Goal: Find specific page/section: Find specific page/section

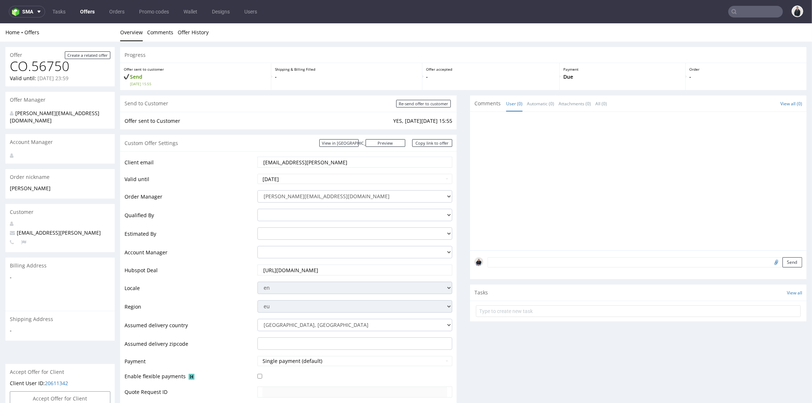
click at [740, 13] on input "text" at bounding box center [755, 12] width 55 height 12
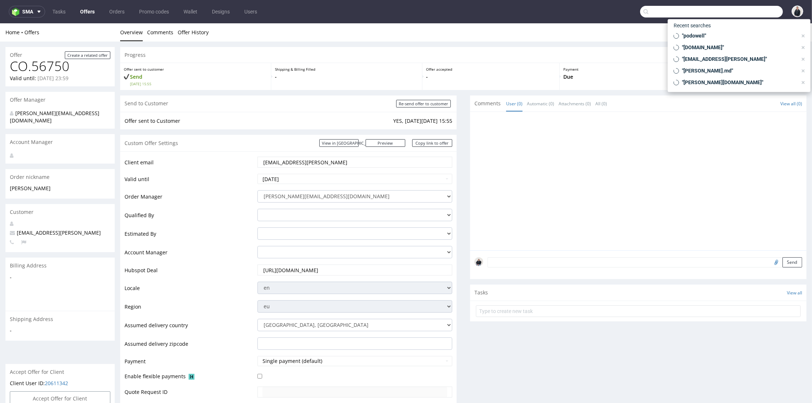
paste input "[EMAIL_ADDRESS][DOMAIN_NAME]"
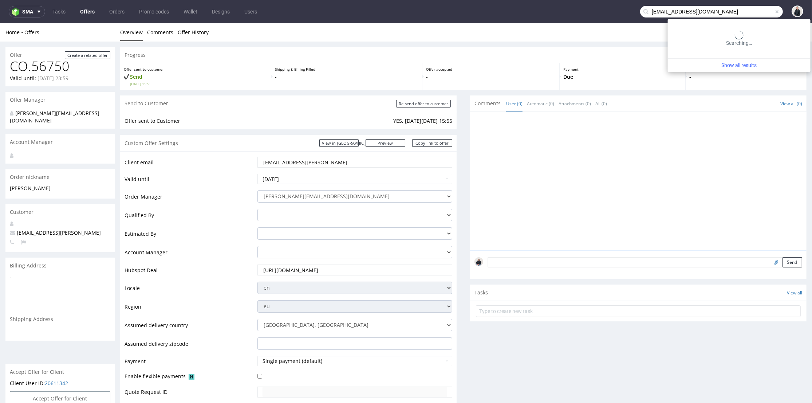
type input "[EMAIL_ADDRESS][DOMAIN_NAME]"
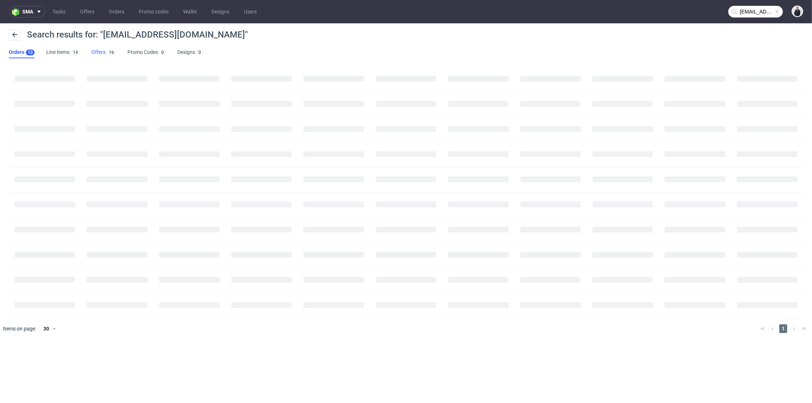
click at [104, 49] on link "Offers 16" at bounding box center [103, 53] width 24 height 12
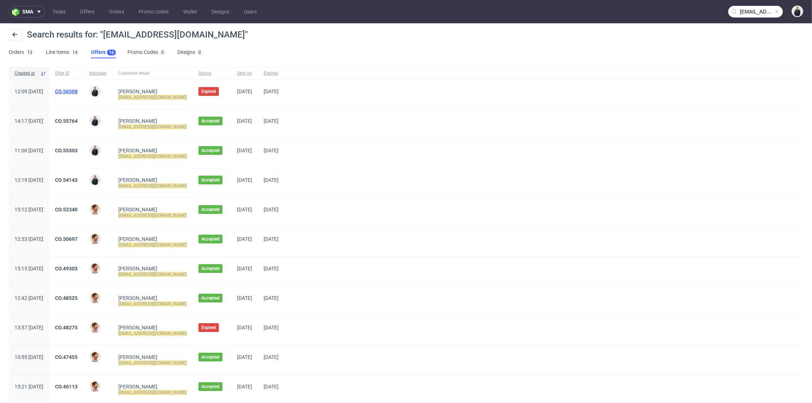
click at [78, 90] on link "CO.56508" at bounding box center [66, 91] width 23 height 6
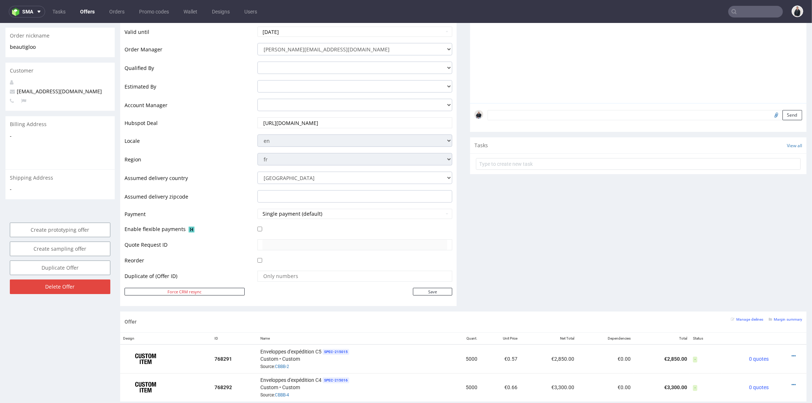
scroll to position [40, 0]
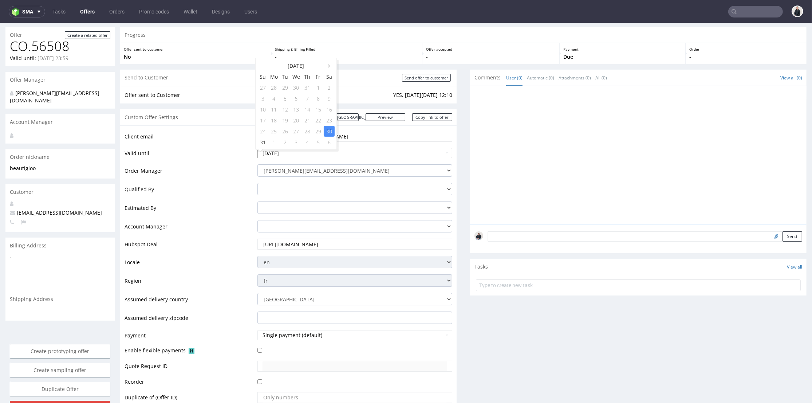
click at [355, 151] on input "2025-08-30" at bounding box center [354, 153] width 195 height 10
click at [329, 66] on icon at bounding box center [329, 65] width 2 height 5
click at [331, 119] on td "27" at bounding box center [329, 120] width 11 height 11
type input "2025-09-27"
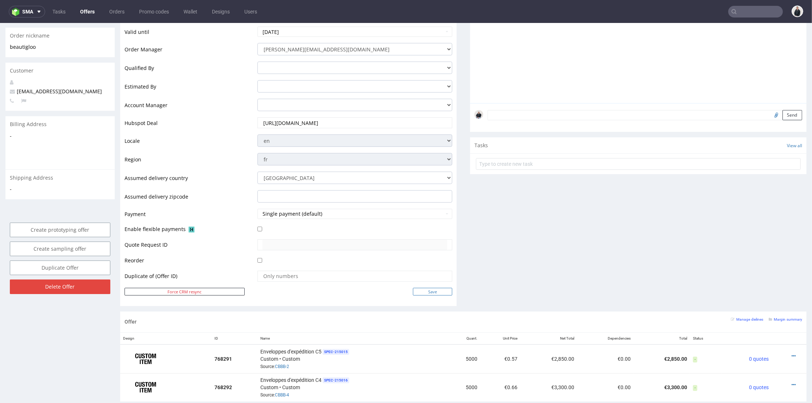
click at [419, 294] on input "Save" at bounding box center [432, 292] width 39 height 8
type input "In progress..."
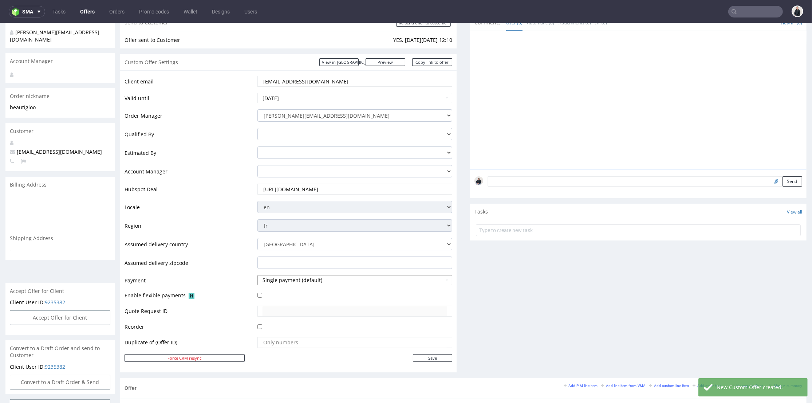
scroll to position [283, 0]
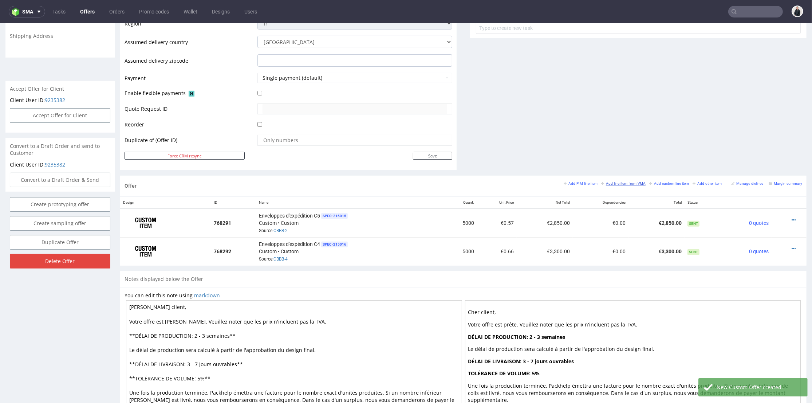
click at [609, 181] on small "Add line item from VMA" at bounding box center [623, 183] width 44 height 4
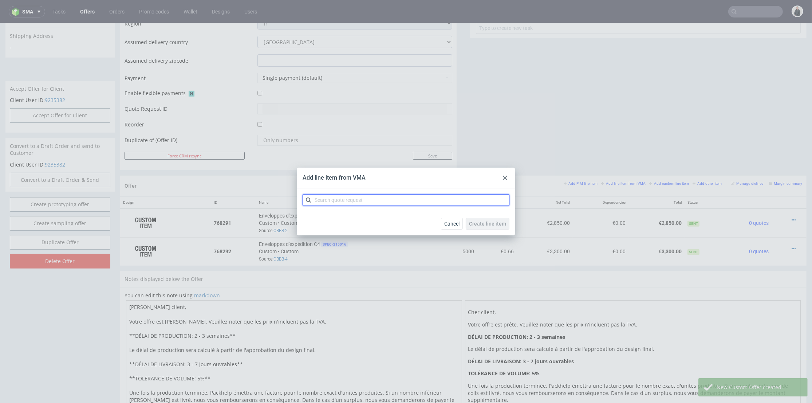
click at [356, 196] on input "text" at bounding box center [405, 200] width 207 height 12
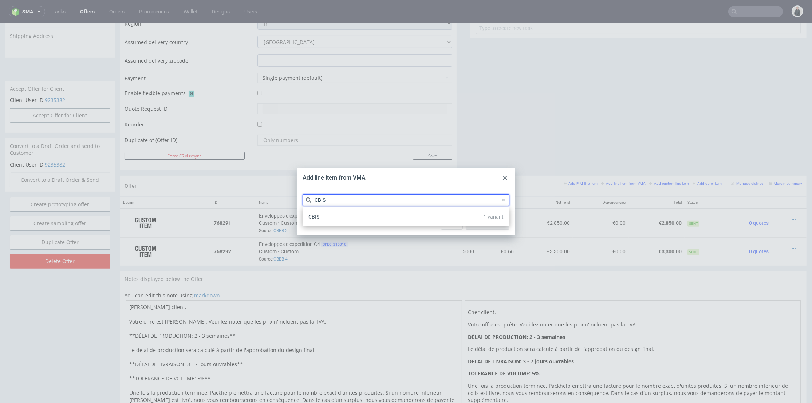
type input "CBIS"
click at [353, 212] on div "CBIS 1 variant" at bounding box center [405, 216] width 201 height 13
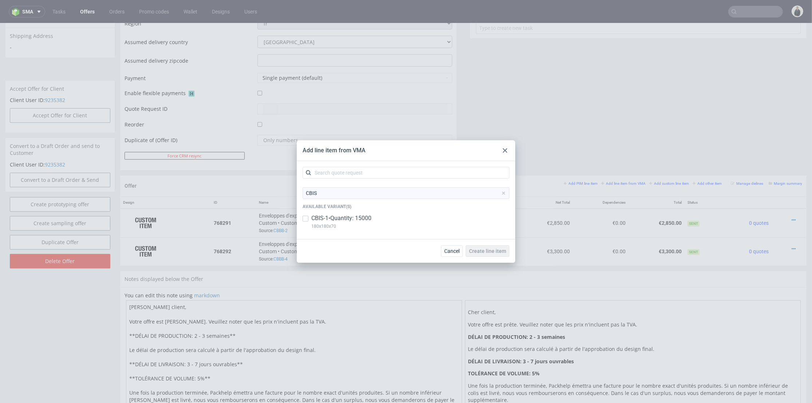
click at [420, 221] on div "CBIS-1 • Quantity: 15000 180x180x70" at bounding box center [405, 223] width 207 height 19
checkbox input "true"
click at [474, 249] on span "Create line item" at bounding box center [487, 250] width 37 height 5
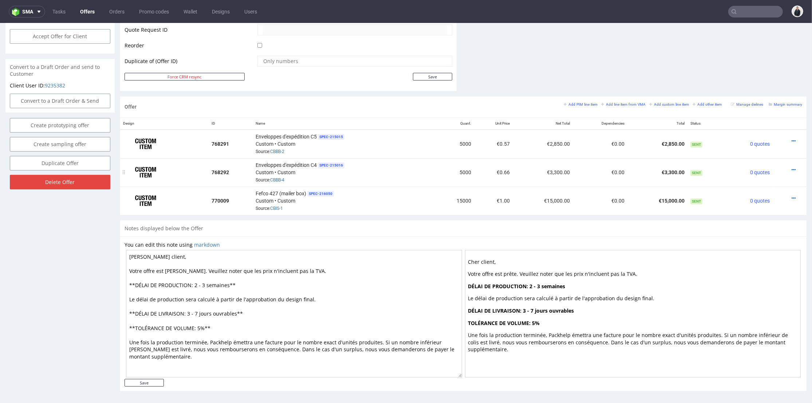
scroll to position [2, 0]
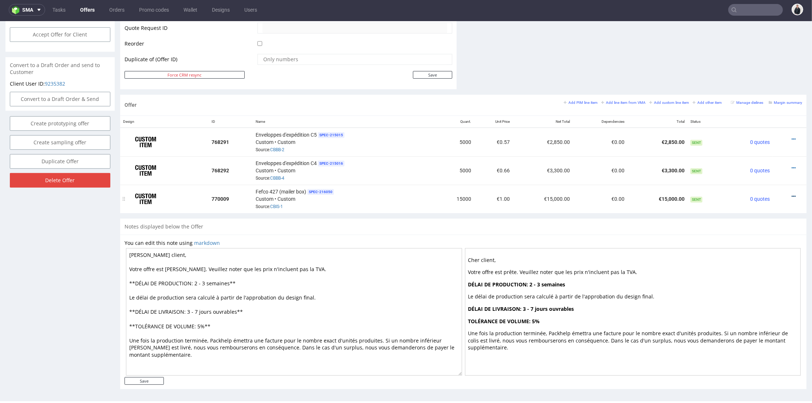
click at [783, 194] on div at bounding box center [787, 196] width 24 height 7
drag, startPoint x: 783, startPoint y: 194, endPoint x: 781, endPoint y: 190, distance: 4.4
click at [791, 194] on icon at bounding box center [793, 196] width 4 height 5
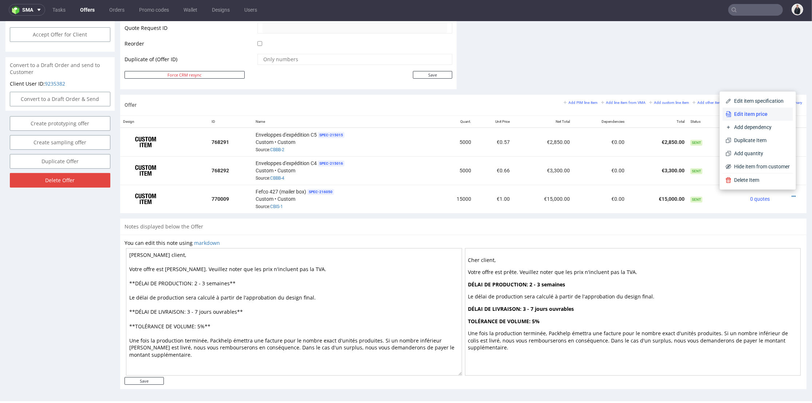
click at [748, 118] on li "Edit item price" at bounding box center [757, 113] width 70 height 13
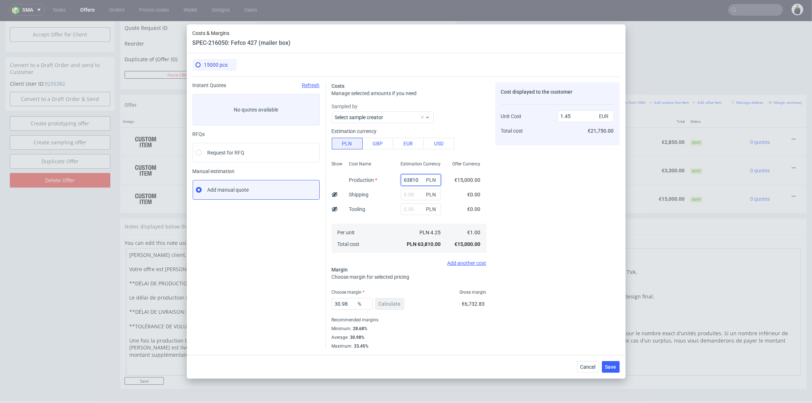
click at [407, 177] on input "63810" at bounding box center [421, 180] width 40 height 12
paste input "80"
type input "8010"
type input "0.18"
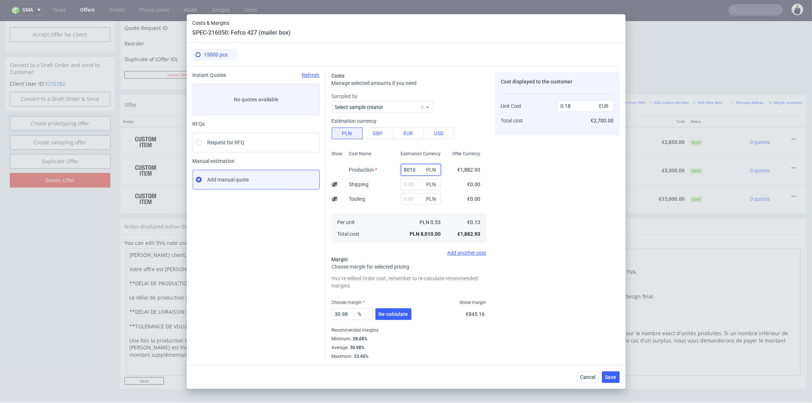
type input "8010"
click at [410, 183] on input "text" at bounding box center [421, 184] width 40 height 12
type input "2300"
type input "0.24"
type input "2300"
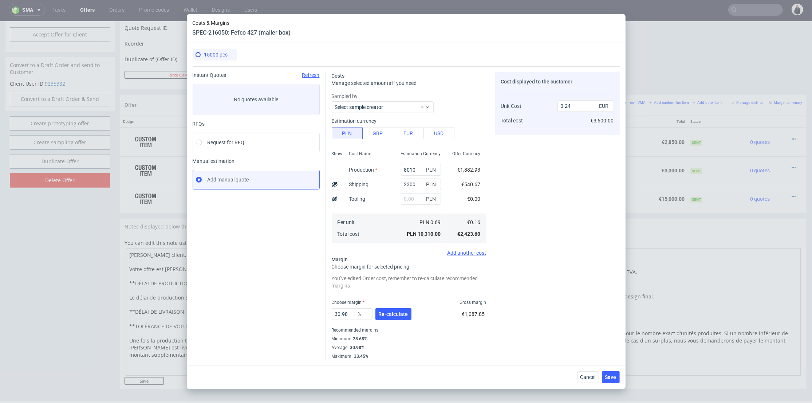
drag, startPoint x: 421, startPoint y: 209, endPoint x: 407, endPoint y: 249, distance: 42.4
click at [421, 210] on div "Estimation Currency 8010 PLN 2300 PLN PLN PLN 0.69 PLN 10,310.00" at bounding box center [421, 196] width 52 height 96
click at [396, 316] on span "Re-calculate" at bounding box center [393, 313] width 29 height 5
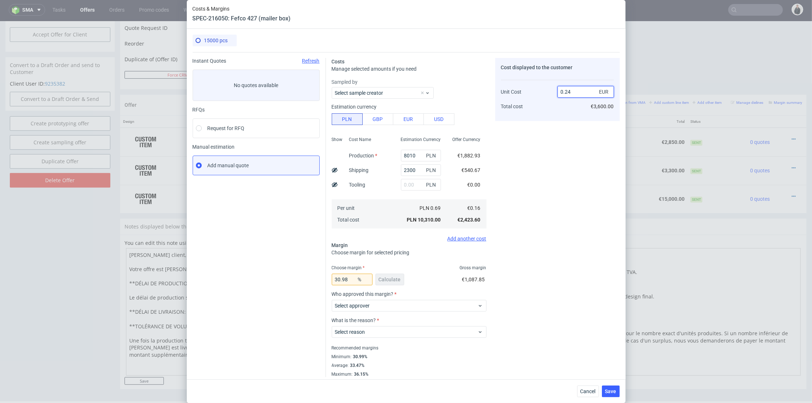
click at [569, 91] on input "0.24" at bounding box center [585, 92] width 56 height 12
drag, startPoint x: 563, startPoint y: 91, endPoint x: 569, endPoint y: 92, distance: 6.3
click at [569, 92] on input "0.24" at bounding box center [585, 92] width 56 height 12
type input "0.22"
type input "27.27272727272727"
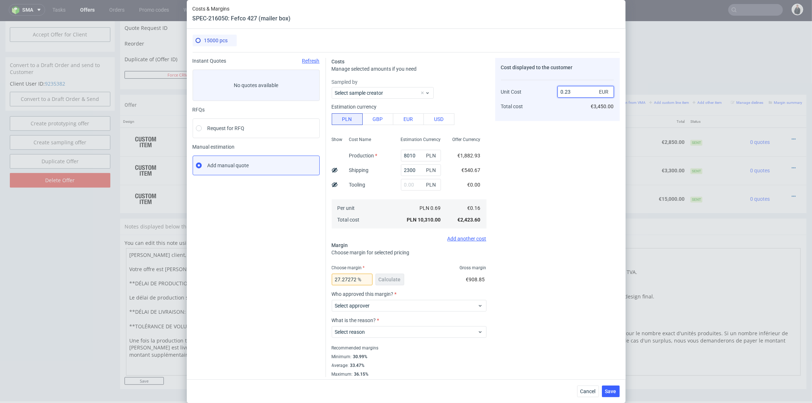
type input "0.23"
click at [500, 203] on div "Cost displayed to the customer Unit Cost Total cost 0.23 EUR €3,450.00" at bounding box center [557, 217] width 124 height 319
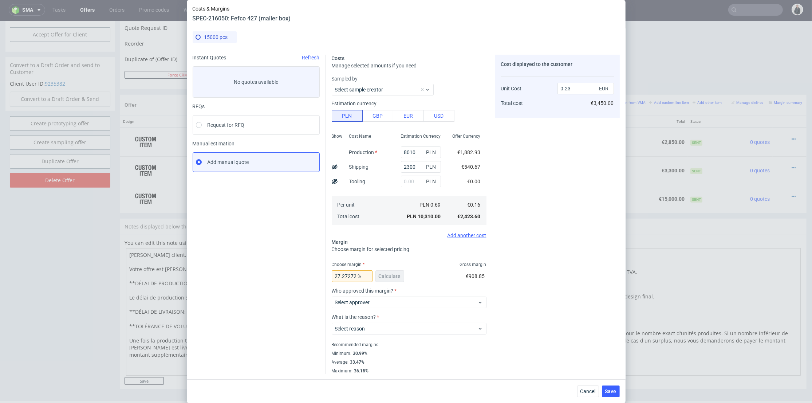
click at [386, 312] on div "Who approved this margin? Select approver" at bounding box center [409, 301] width 155 height 26
click at [387, 304] on span "Select approver" at bounding box center [406, 301] width 143 height 7
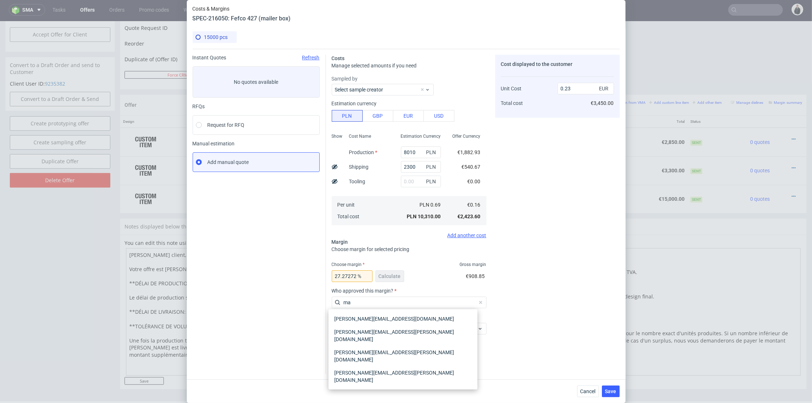
type input "ma"
click at [376, 366] on div "marta.kozlowska@packhelp.com" at bounding box center [402, 376] width 143 height 20
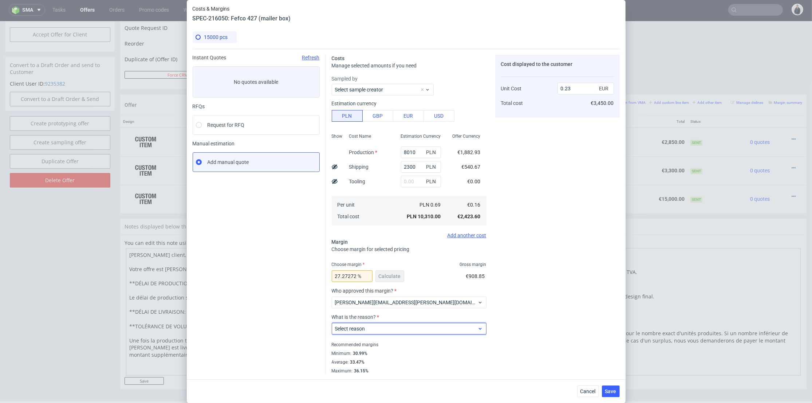
click at [375, 328] on span "Select reason" at bounding box center [406, 328] width 143 height 7
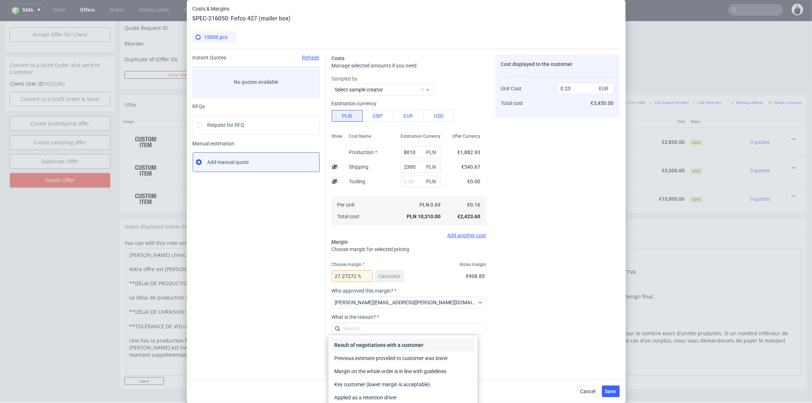
click at [375, 344] on div "Result of negotiations with a customer" at bounding box center [402, 344] width 143 height 13
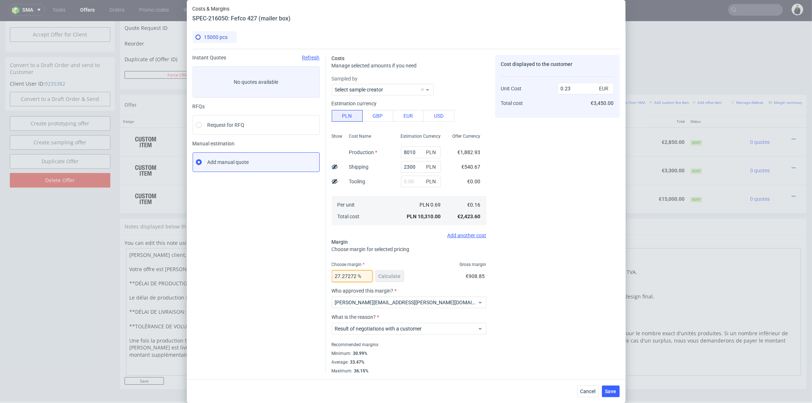
scroll to position [0, 26]
drag, startPoint x: 340, startPoint y: 276, endPoint x: 383, endPoint y: 277, distance: 43.3
click at [383, 277] on div "27.27272727272727 % Calculate" at bounding box center [369, 277] width 74 height 20
type input "27.3"
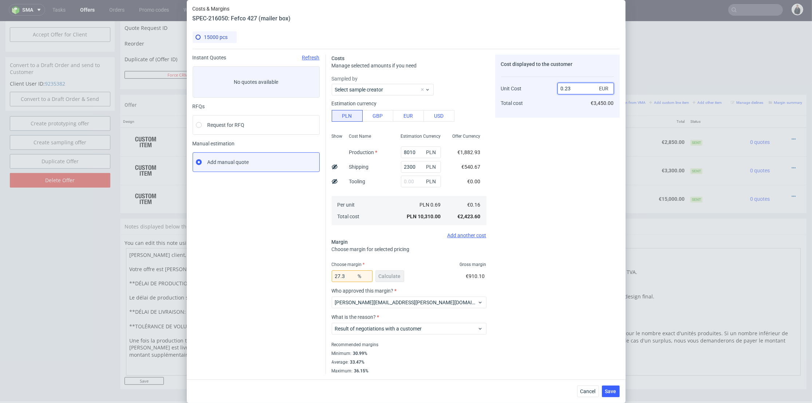
drag, startPoint x: 567, startPoint y: 89, endPoint x: 575, endPoint y: 90, distance: 7.7
click at [575, 90] on input "0.23" at bounding box center [585, 89] width 56 height 12
type input "0.22"
type input "27.27272727272727"
type input "0.22"
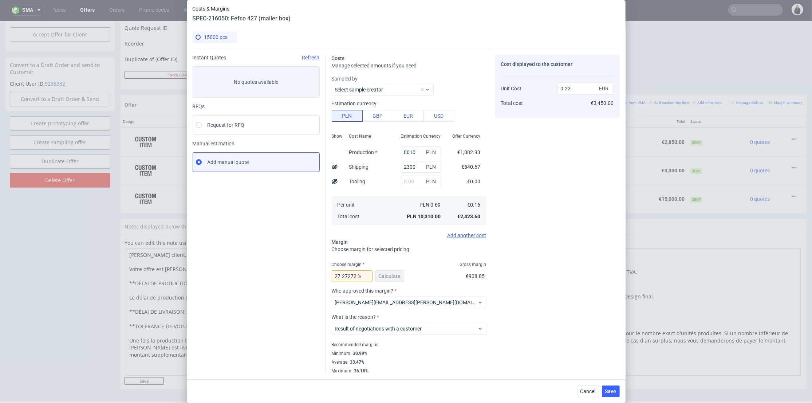
click at [566, 228] on div "Cost displayed to the customer Unit Cost Total cost 0.22 EUR €3,450.00" at bounding box center [557, 214] width 124 height 319
click at [615, 388] on span "Save" at bounding box center [610, 390] width 11 height 5
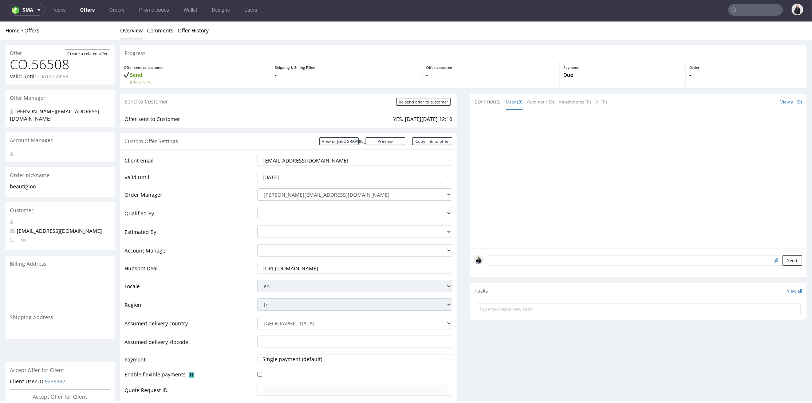
scroll to position [242, 0]
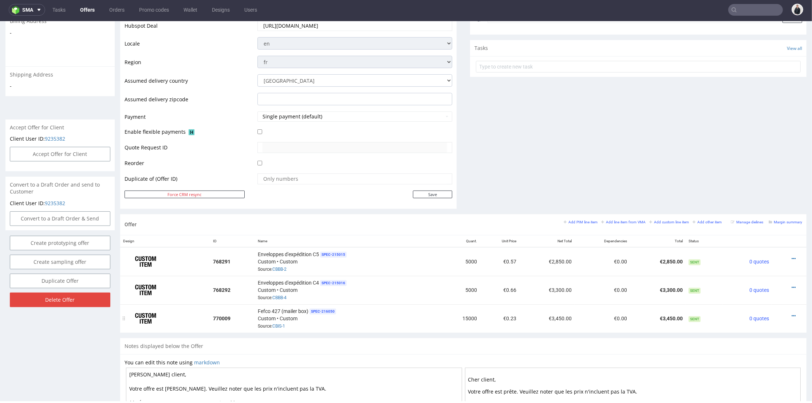
click at [785, 313] on div at bounding box center [787, 315] width 24 height 7
click at [791, 313] on icon at bounding box center [793, 315] width 4 height 5
click at [753, 234] on span "Edit item price" at bounding box center [760, 233] width 59 height 7
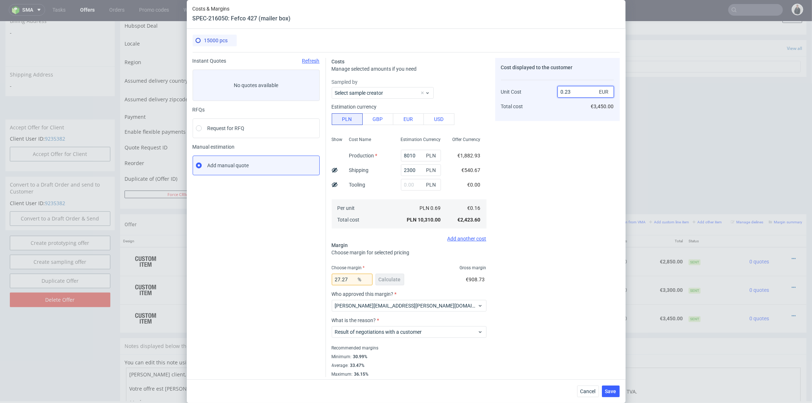
click at [577, 94] on input "0.23" at bounding box center [585, 92] width 56 height 12
type input "0.22"
type input "27.27272727272727"
type input "0.22"
drag, startPoint x: 527, startPoint y: 223, endPoint x: 575, endPoint y: 304, distance: 94.5
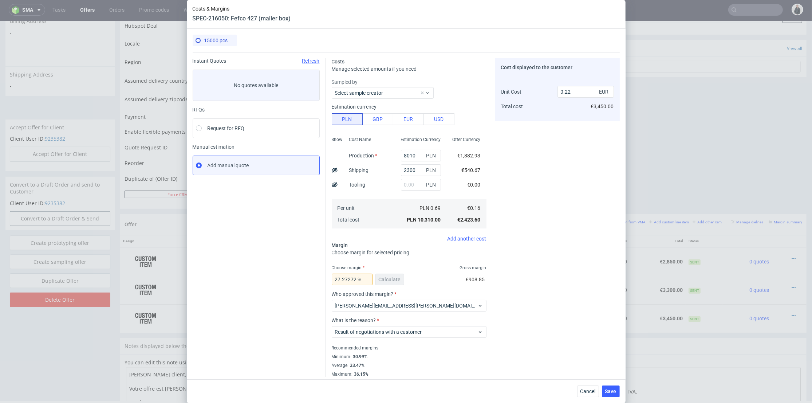
click at [527, 223] on div "Cost displayed to the customer Unit Cost Total cost 0.22 EUR €3,450.00" at bounding box center [557, 217] width 124 height 319
click at [613, 391] on span "Save" at bounding box center [610, 390] width 11 height 5
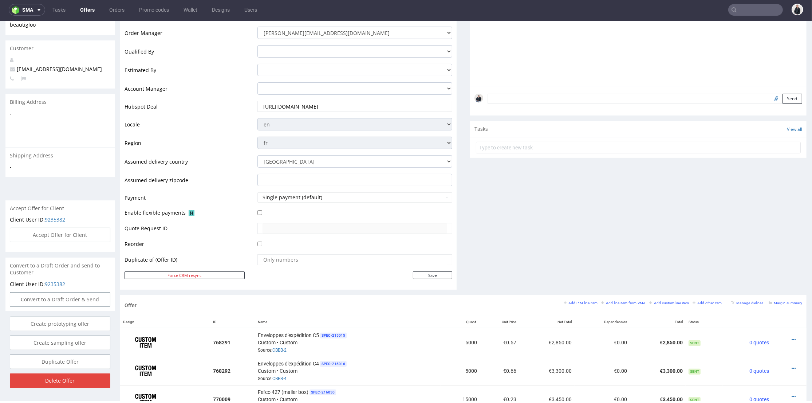
scroll to position [202, 0]
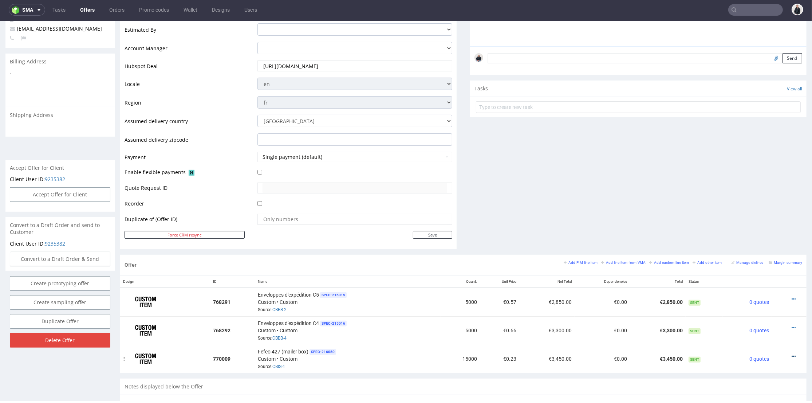
click at [791, 353] on icon at bounding box center [793, 355] width 4 height 5
click at [751, 270] on span "Edit item price" at bounding box center [760, 273] width 59 height 7
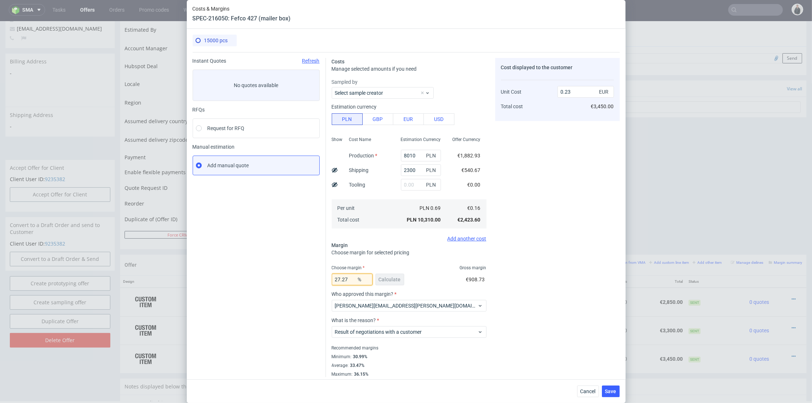
click at [346, 278] on input "27.27" at bounding box center [352, 279] width 41 height 12
click at [345, 279] on input "27.27" at bounding box center [352, 279] width 41 height 12
type input "2"
type input "0.17"
type input "26"
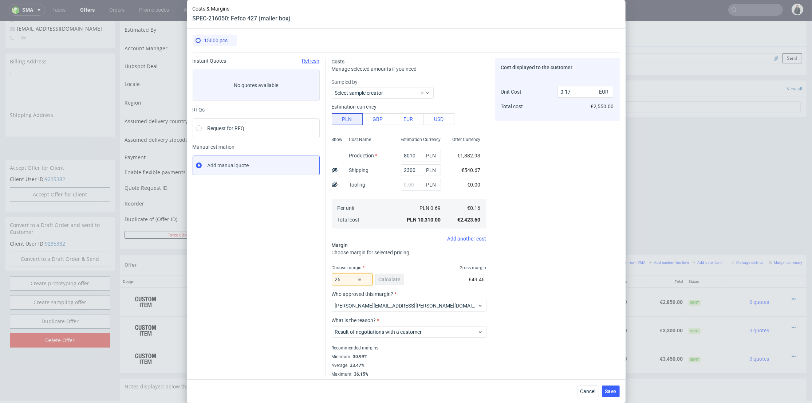
type input "0.22"
type input "26.9"
click at [541, 276] on div "Cost displayed to the customer Unit Cost Total cost 0.22 EUR €3,300.00" at bounding box center [557, 217] width 124 height 319
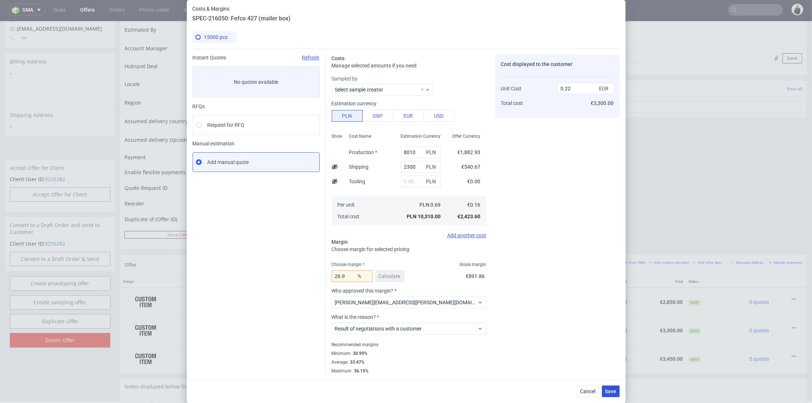
click at [614, 392] on span "Save" at bounding box center [610, 390] width 11 height 5
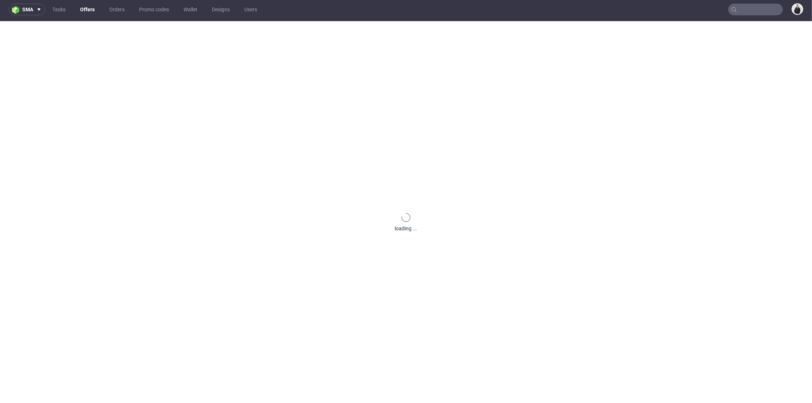
scroll to position [0, 0]
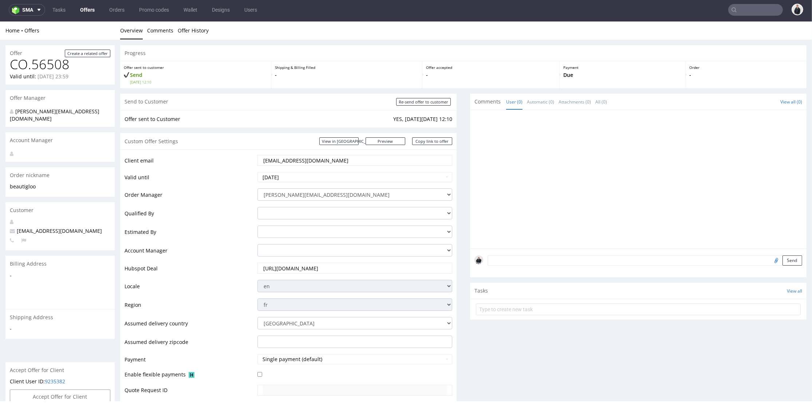
drag, startPoint x: 614, startPoint y: 414, endPoint x: 610, endPoint y: 391, distance: 23.7
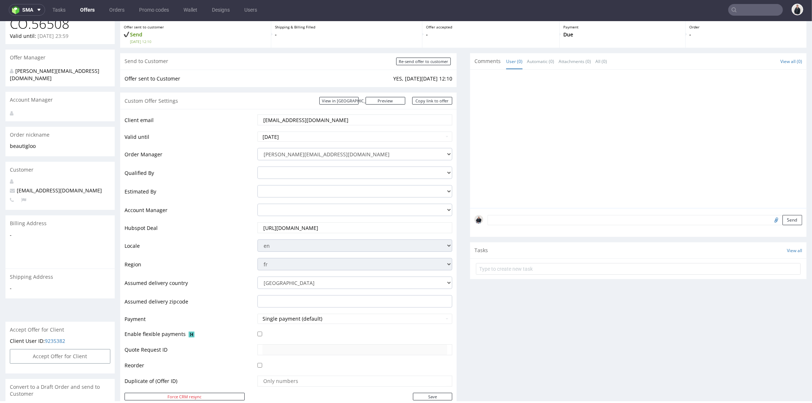
click at [531, 337] on div "Comments User (0) Automatic (0) Attachments (0) All (0) View all (0) Send Tasks…" at bounding box center [638, 234] width 336 height 363
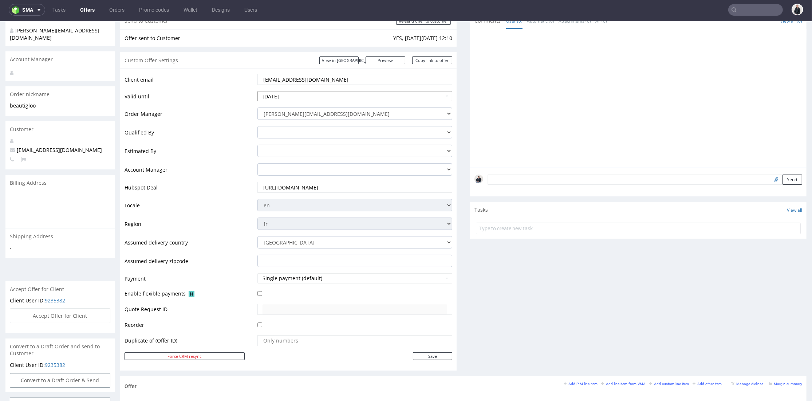
scroll to position [40, 0]
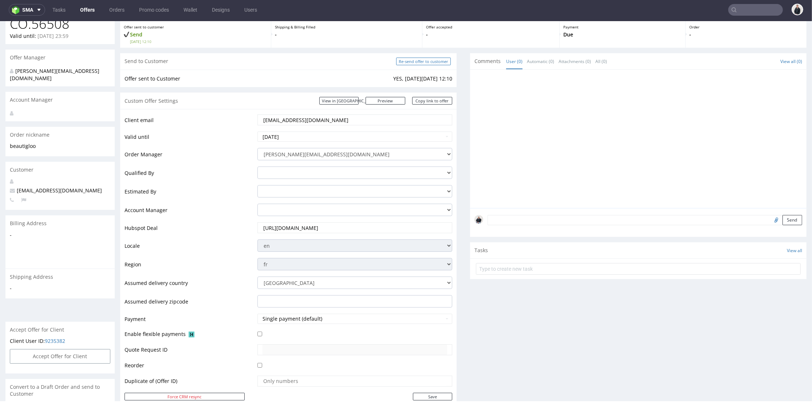
click at [433, 60] on input "Re-send offer to customer" at bounding box center [423, 62] width 55 height 8
type input "In progress..."
click at [438, 101] on link "Copy link to offer" at bounding box center [432, 101] width 40 height 8
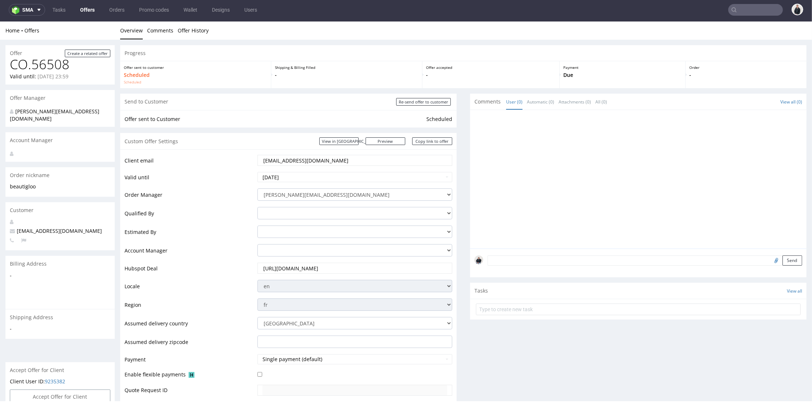
scroll to position [202, 0]
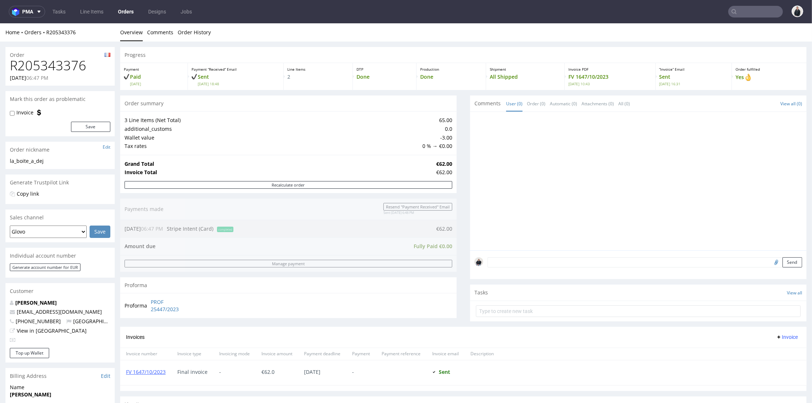
click at [738, 13] on input "text" at bounding box center [755, 12] width 55 height 12
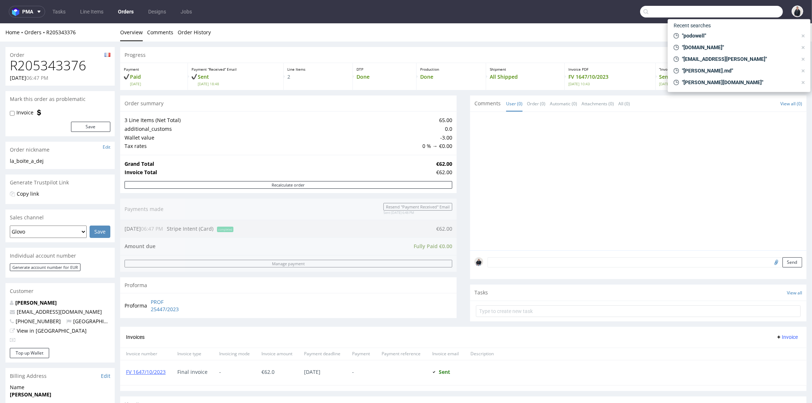
paste input "8010"
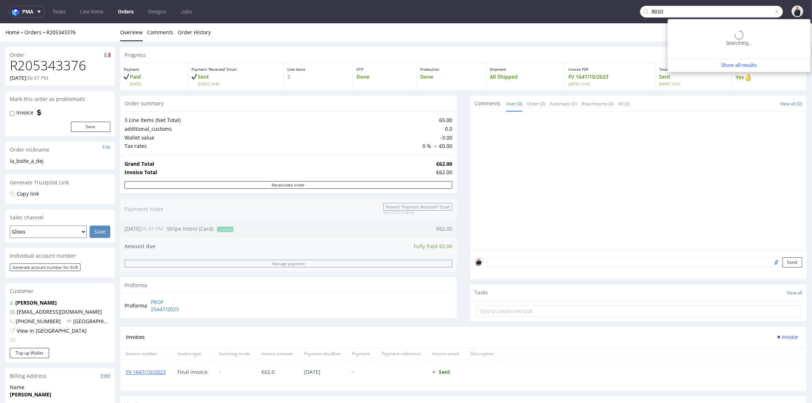
type input "8010"
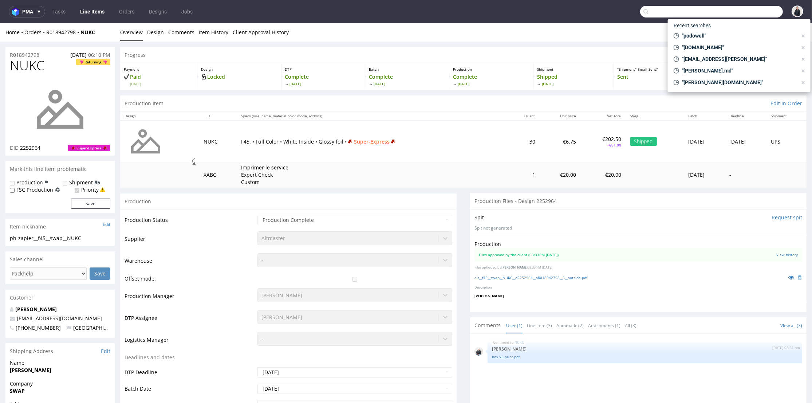
click at [742, 8] on input "text" at bounding box center [711, 12] width 143 height 12
type input "b"
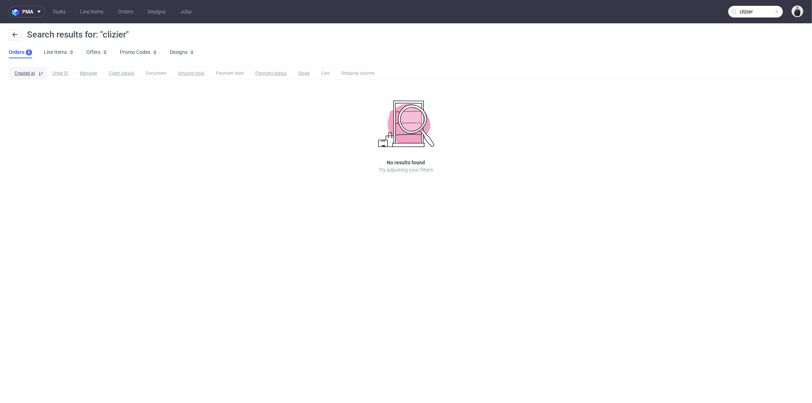
click at [745, 12] on input "clizier" at bounding box center [755, 12] width 55 height 12
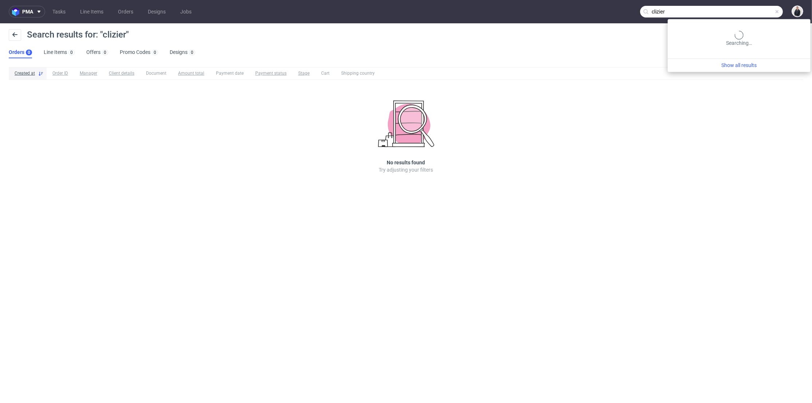
paste input "LQUZ"
type input "LQUZ"
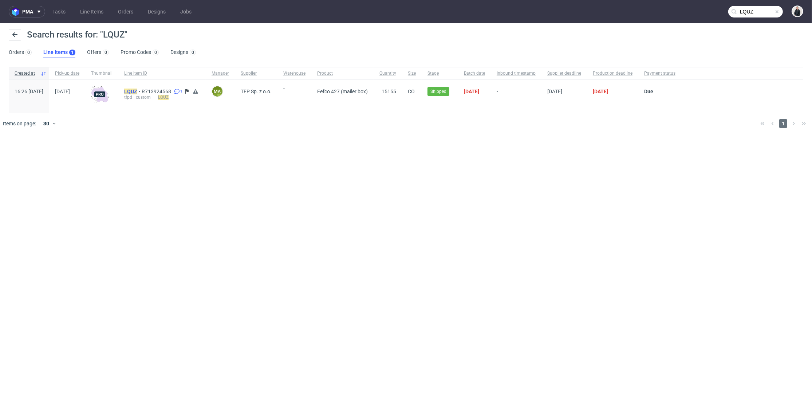
click at [137, 89] on mark "LQUZ" at bounding box center [130, 91] width 13 height 6
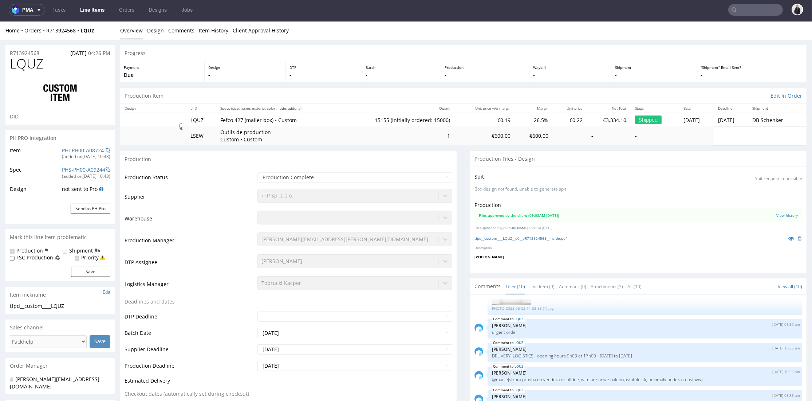
scroll to position [180, 0]
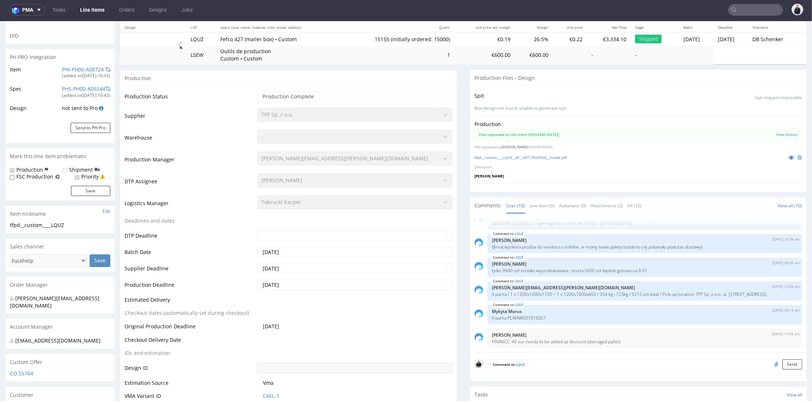
select select "in_progress"
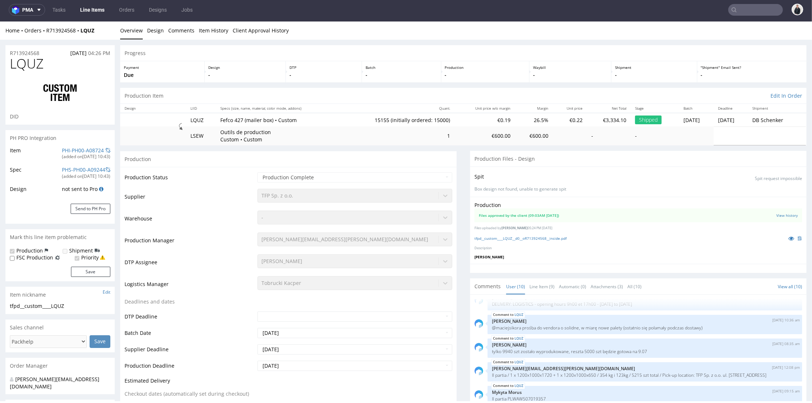
scroll to position [242, 0]
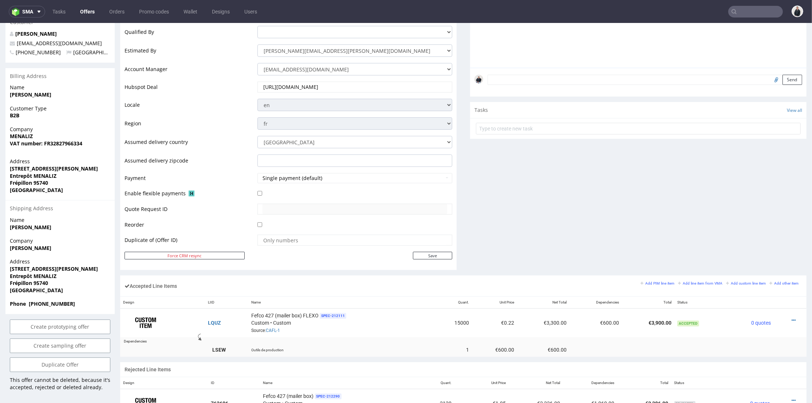
scroll to position [242, 0]
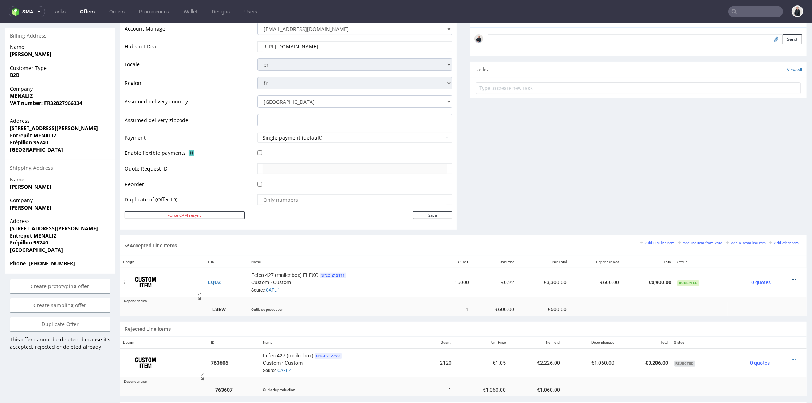
click at [791, 278] on icon at bounding box center [793, 279] width 4 height 5
click at [747, 212] on span "Edit item price" at bounding box center [763, 211] width 52 height 7
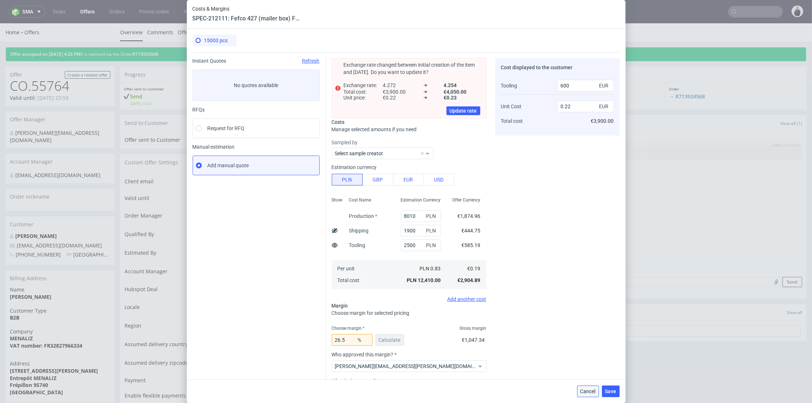
drag, startPoint x: 595, startPoint y: 392, endPoint x: 593, endPoint y: 355, distance: 37.9
click at [595, 392] on span "Cancel" at bounding box center [587, 390] width 15 height 5
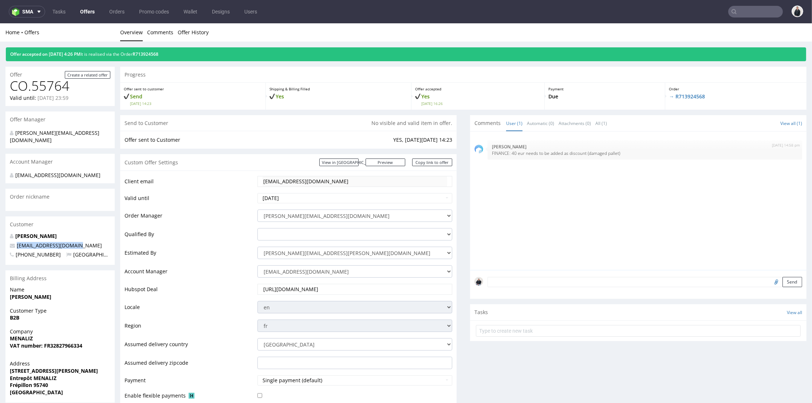
drag, startPoint x: 68, startPoint y: 246, endPoint x: 302, endPoint y: 85, distance: 284.8
click at [16, 247] on p "c.lizier@beautigloo.fr" at bounding box center [60, 245] width 100 height 7
copy span "c.lizier@beautigloo.fr"
click at [743, 9] on input "text" at bounding box center [755, 12] width 55 height 12
paste input "c.lizier@beautigloo.fr"
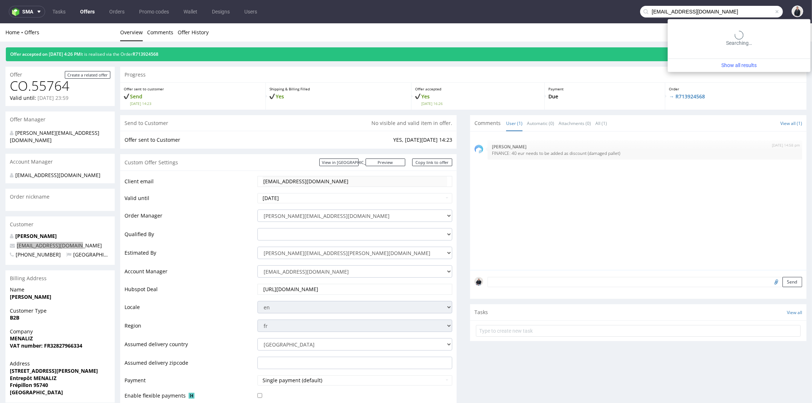
type input "c.lizier@beautigloo.fr"
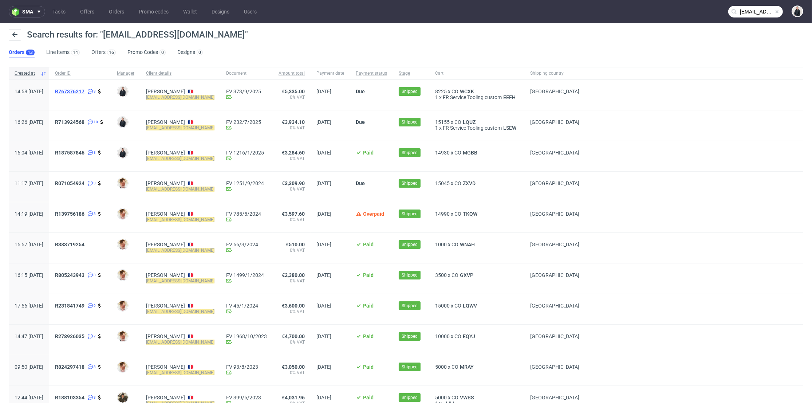
click at [84, 88] on span "R767376217" at bounding box center [69, 91] width 29 height 6
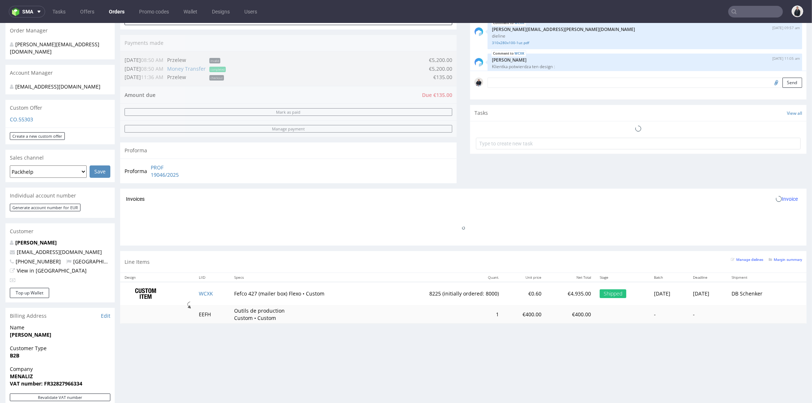
scroll to position [73, 0]
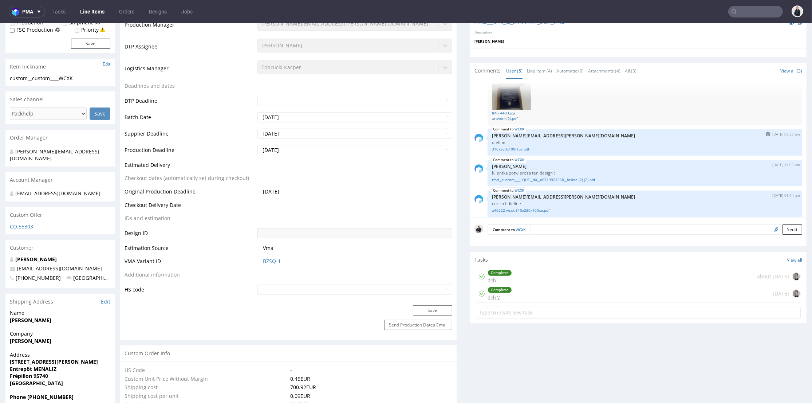
scroll to position [73, 0]
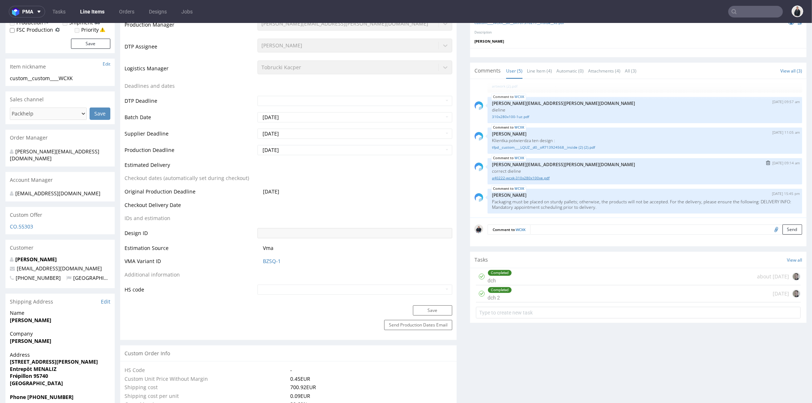
click at [531, 177] on link "a40222-wcxk-310x280x100xe.pdf" at bounding box center [645, 177] width 306 height 5
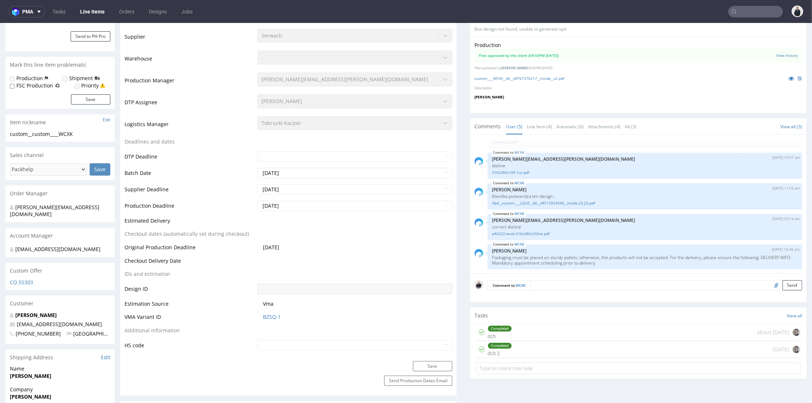
scroll to position [202, 0]
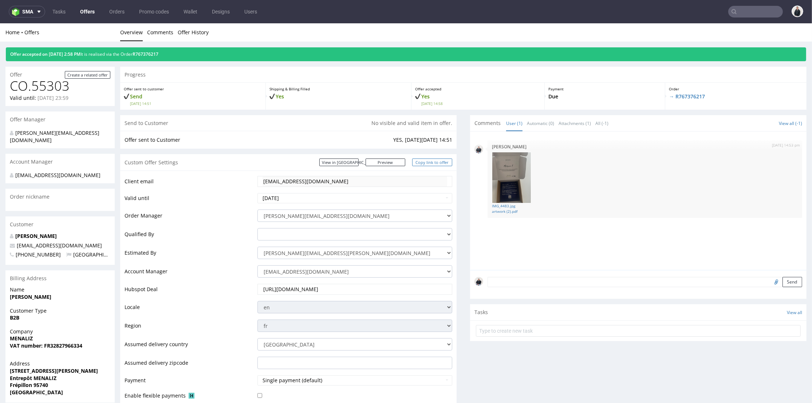
click at [417, 164] on link "Copy link to offer" at bounding box center [432, 162] width 40 height 8
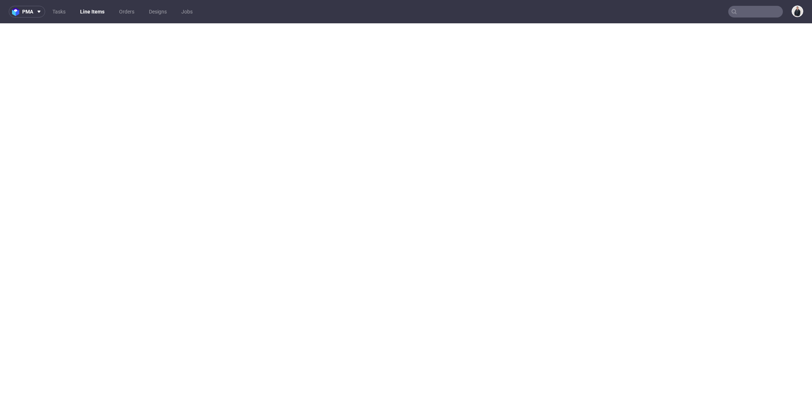
select select "in_progress"
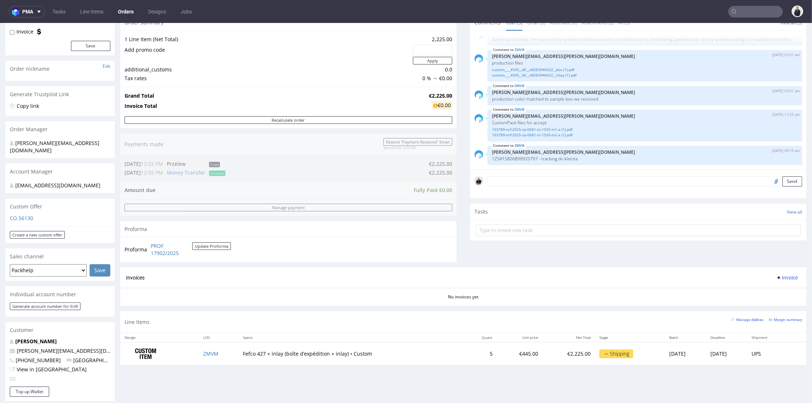
scroll to position [40, 0]
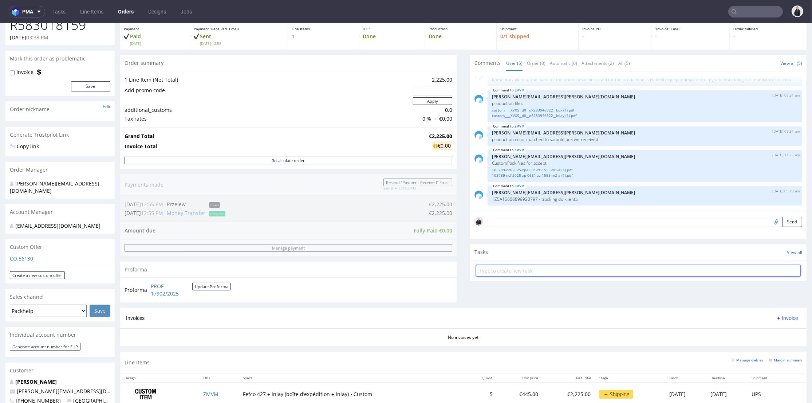
click at [520, 270] on input "text" at bounding box center [638, 271] width 325 height 12
type input "Invoice"
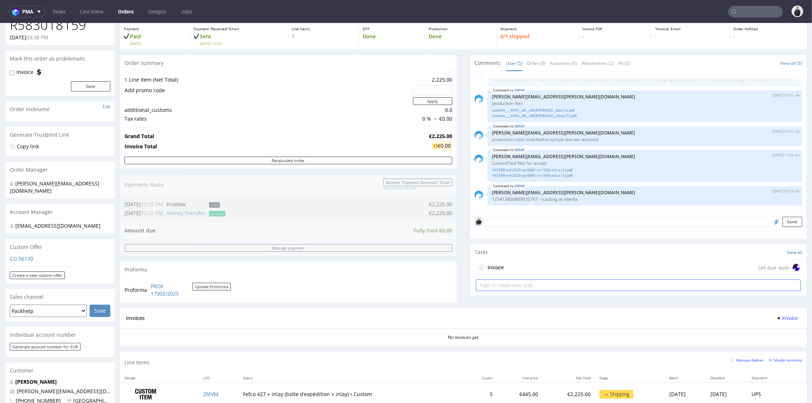
click at [520, 270] on div "Invoice Set due date" at bounding box center [638, 267] width 325 height 15
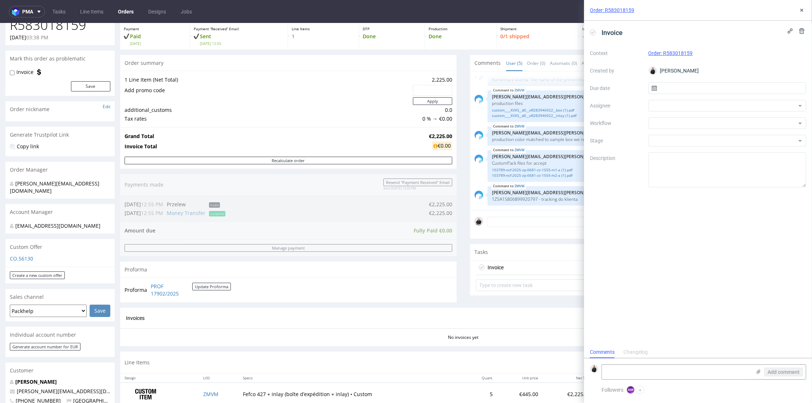
scroll to position [6, 0]
click at [711, 105] on div at bounding box center [727, 106] width 158 height 12
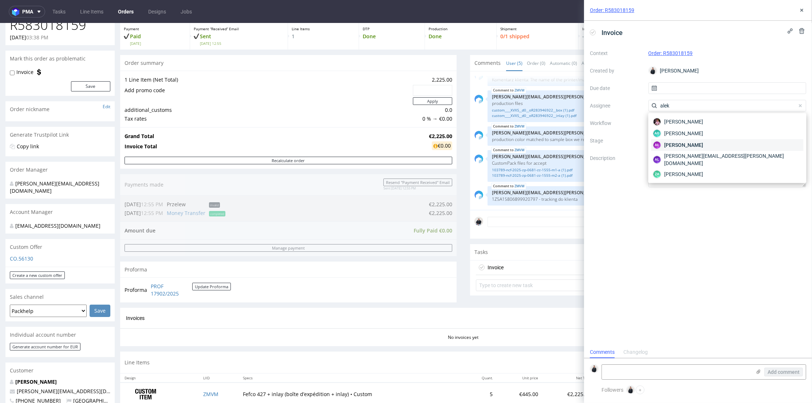
type input "alek"
click at [710, 140] on div "AŁ Aleksandra Łętowska" at bounding box center [727, 145] width 152 height 12
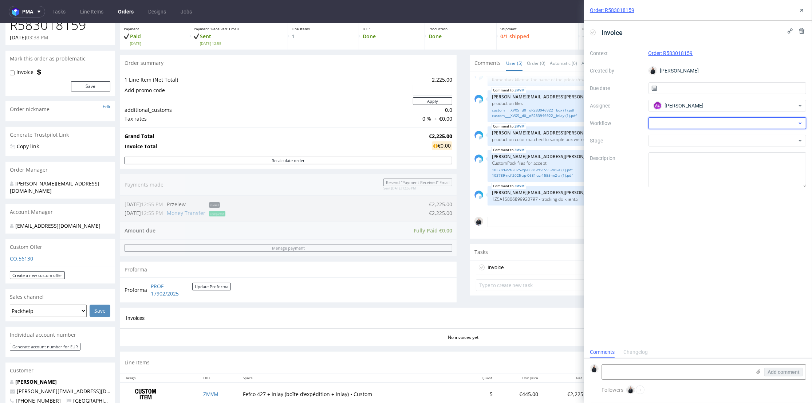
click at [702, 124] on div at bounding box center [727, 123] width 158 height 12
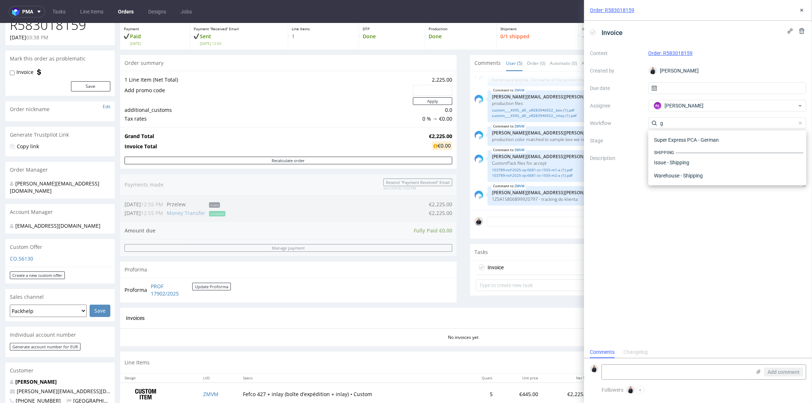
scroll to position [9, 0]
type input "ge"
click at [707, 140] on div "Finance - Invoice - General" at bounding box center [727, 140] width 152 height 13
click at [705, 157] on textarea "Amount: Date of shipping: Billing or shipping address (if it's different than d…" at bounding box center [727, 169] width 158 height 35
click at [702, 168] on textarea "Amount: Date of shipping: Billing or shipping address (if it's different than d…" at bounding box center [727, 169] width 158 height 35
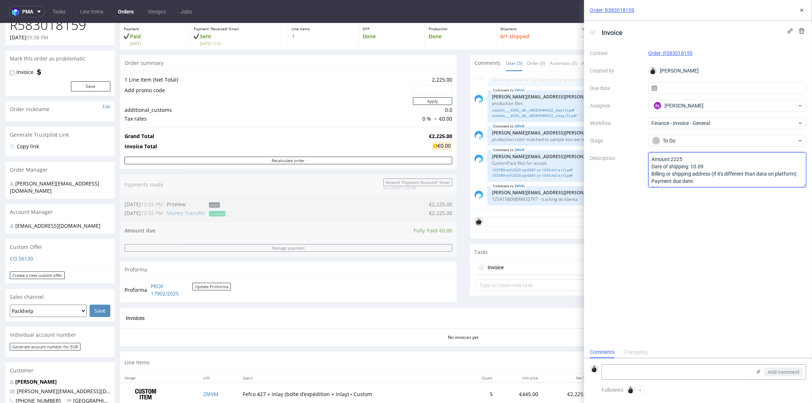
scroll to position [15, 0]
click at [706, 171] on textarea "Amount: Date of shipping: Billing or shipping address (if it's different than d…" at bounding box center [727, 169] width 158 height 35
type textarea "Amount:2225 Date of shipping: 10.09 Billing or shipping address (if it's differ…"
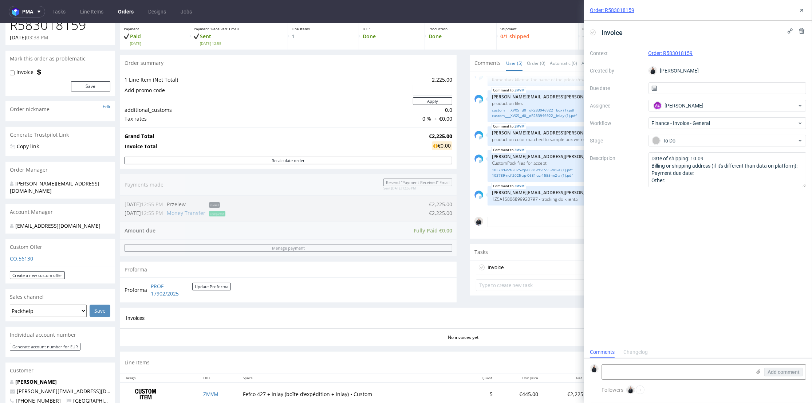
click at [707, 219] on div "Invoice Context Order: R583018159 Created by Adrian Margula Due date Assignee A…" at bounding box center [698, 183] width 228 height 325
click at [799, 13] on div "Order: R583018159" at bounding box center [698, 10] width 228 height 21
click at [804, 9] on icon at bounding box center [802, 10] width 6 height 6
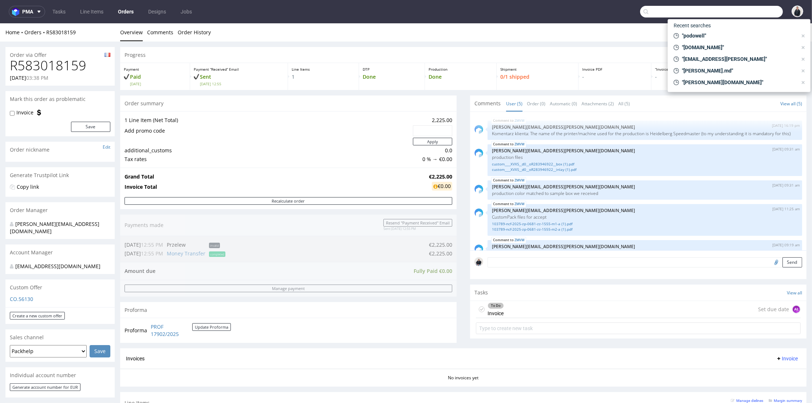
scroll to position [6, 0]
click at [739, 13] on input "text" at bounding box center [711, 12] width 143 height 12
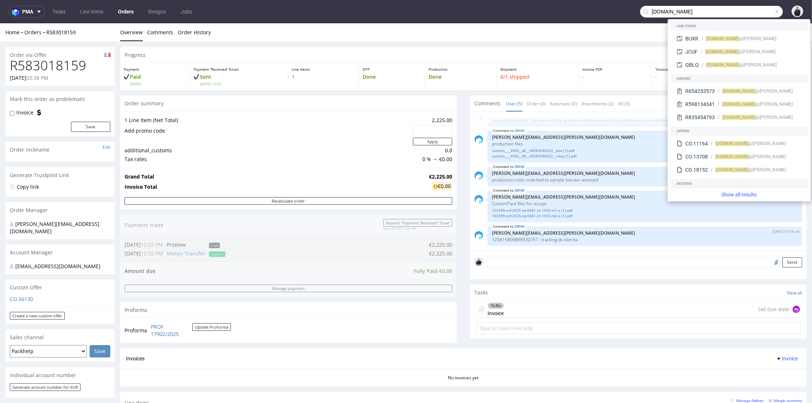
type input "[DOMAIN_NAME]"
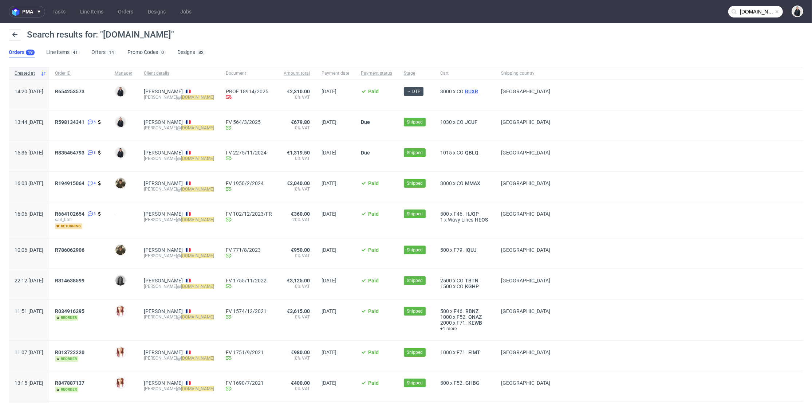
click at [479, 92] on span "BUXR" at bounding box center [471, 91] width 16 height 6
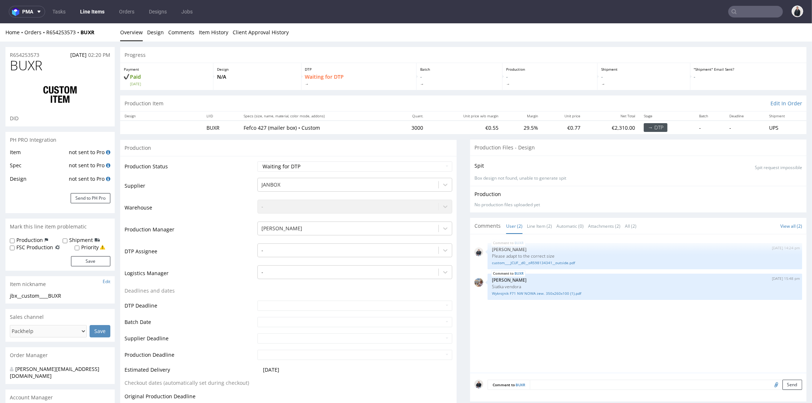
click at [24, 62] on span "BUXR" at bounding box center [26, 65] width 32 height 15
copy span "BUXR"
click at [745, 10] on input "text" at bounding box center [755, 12] width 55 height 12
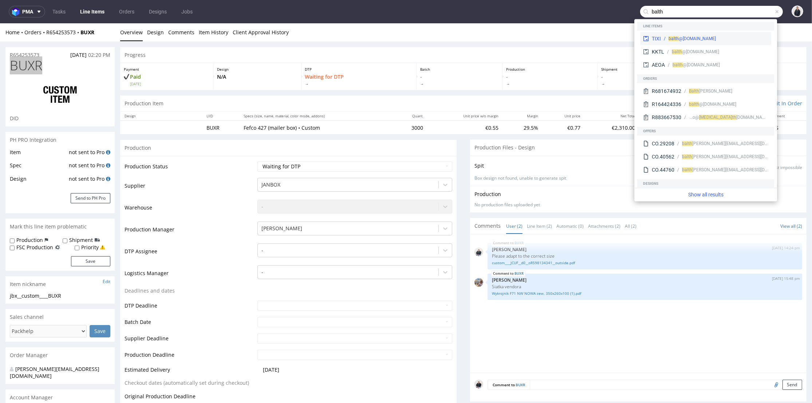
type input "balth"
click at [720, 38] on div "balth @[DOMAIN_NAME]" at bounding box center [714, 38] width 107 height 7
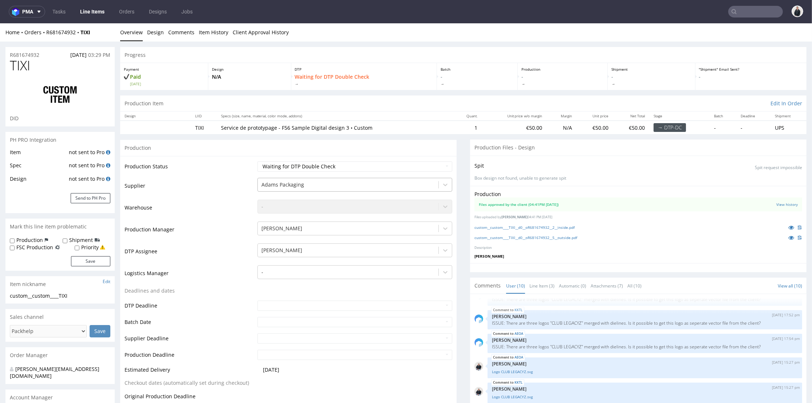
scroll to position [242, 0]
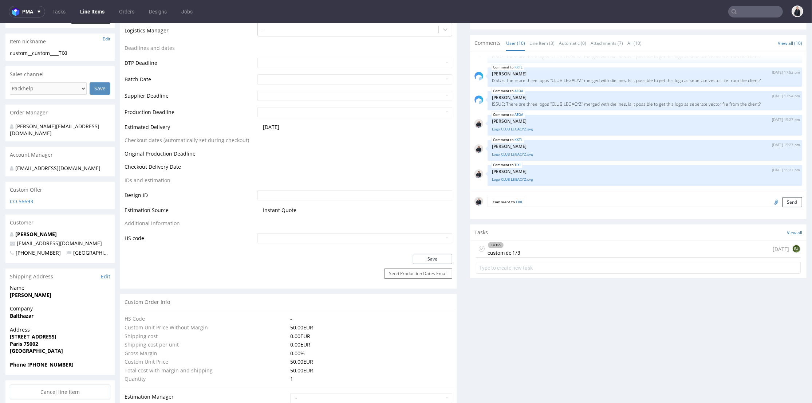
click at [551, 250] on div "To Do custom dc 1/3 [DATE] EJ" at bounding box center [638, 248] width 325 height 17
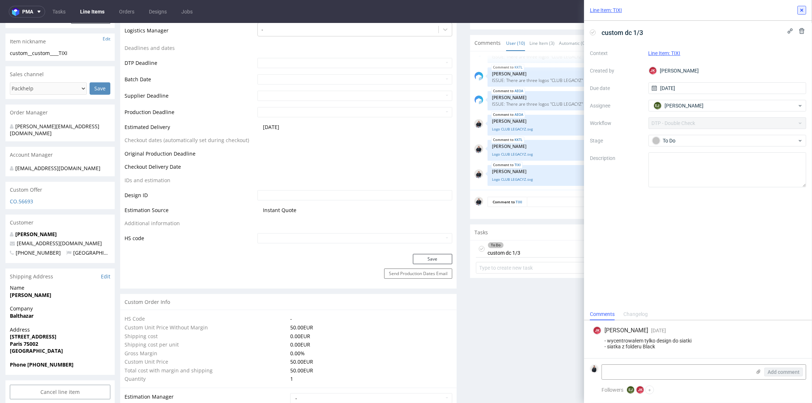
click at [800, 11] on use at bounding box center [801, 10] width 3 height 3
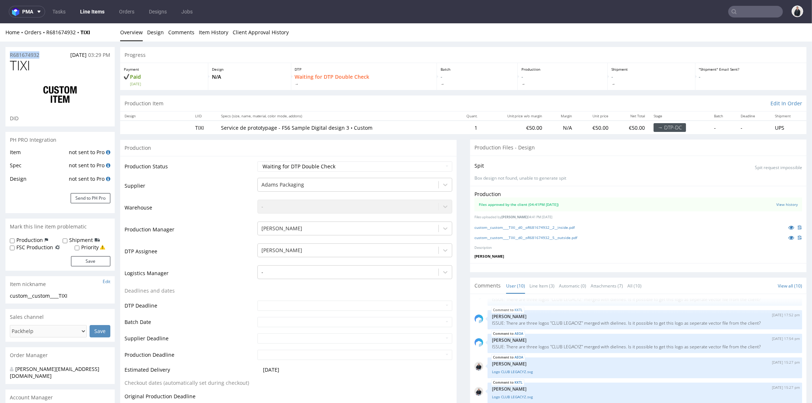
drag, startPoint x: 47, startPoint y: 54, endPoint x: 9, endPoint y: 50, distance: 38.5
copy p "R681674932"
